Goal: Register for event/course

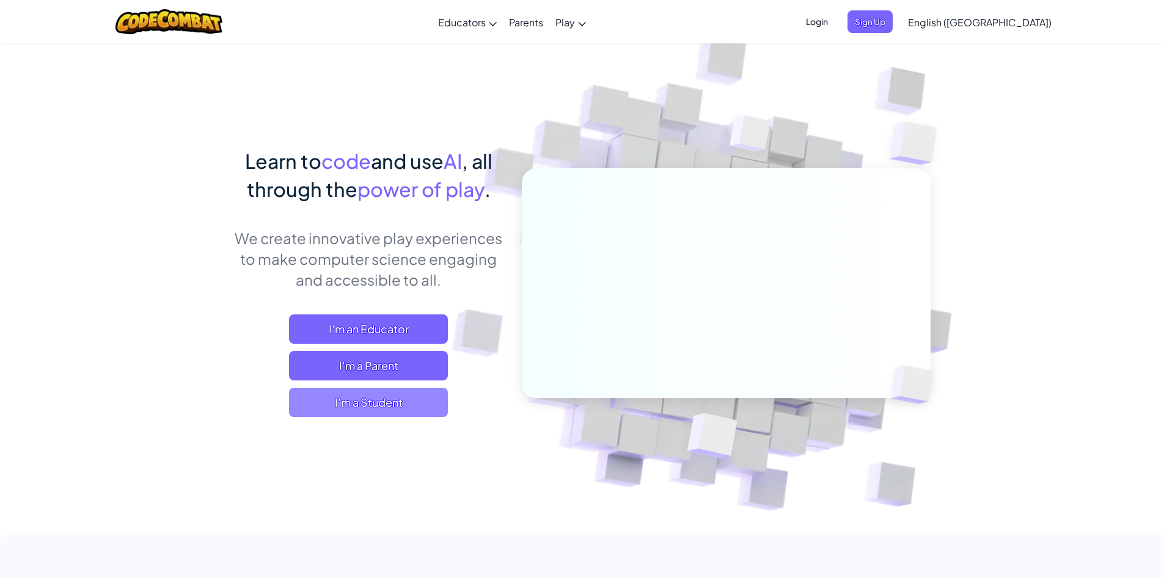
click at [365, 403] on span "I'm a Student" at bounding box center [368, 402] width 159 height 29
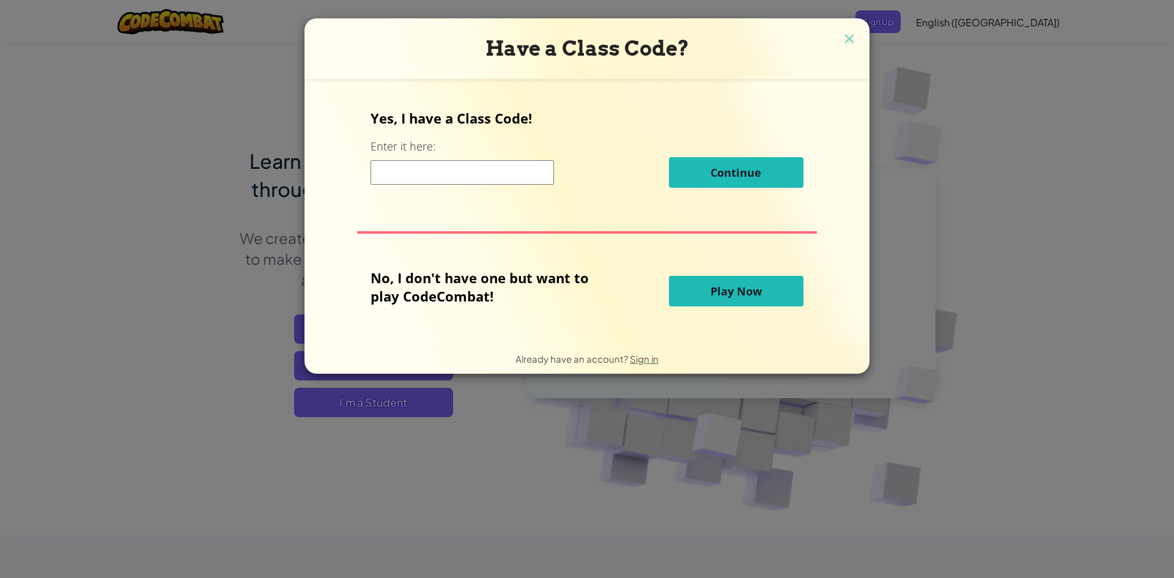
drag, startPoint x: 635, startPoint y: 256, endPoint x: 640, endPoint y: 272, distance: 16.6
click at [635, 260] on div "Yes, I have a Class Code! Enter it here: Continue No, I don't have one but want…" at bounding box center [587, 211] width 540 height 240
click at [669, 281] on button "Play Now" at bounding box center [736, 291] width 134 height 31
